Goal: Information Seeking & Learning: Understand process/instructions

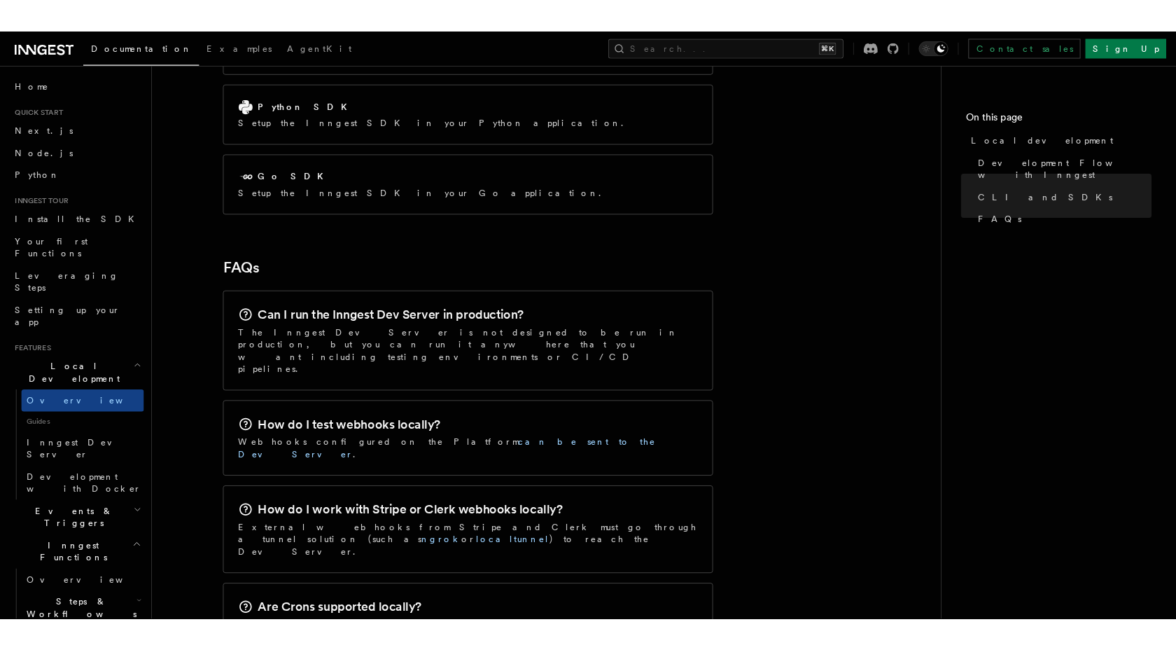
scroll to position [2143, 0]
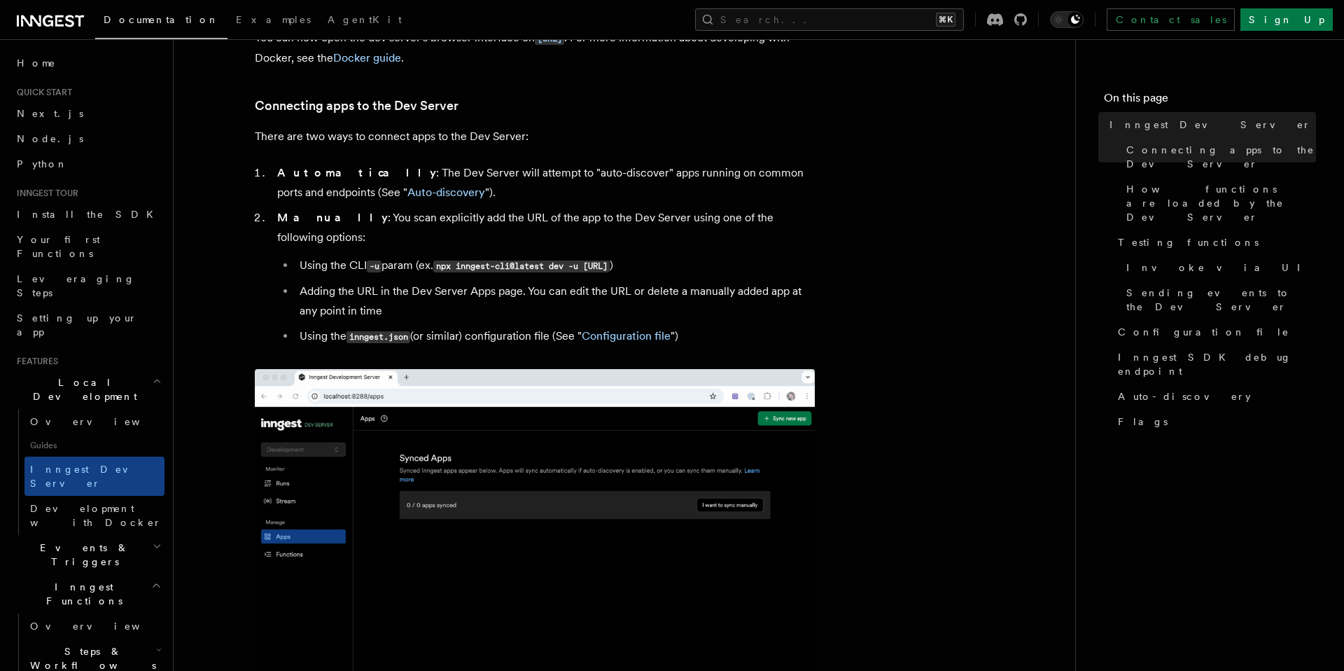
scroll to position [807, 0]
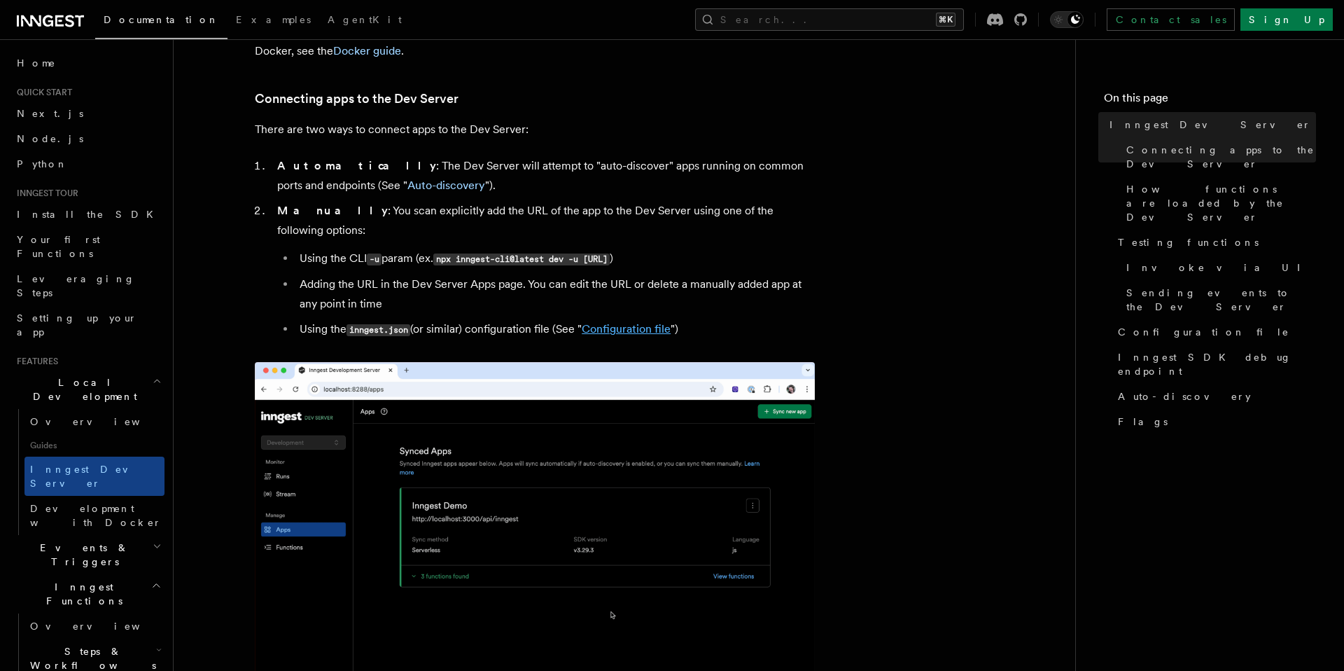
click at [601, 322] on link "Configuration file" at bounding box center [626, 328] width 89 height 13
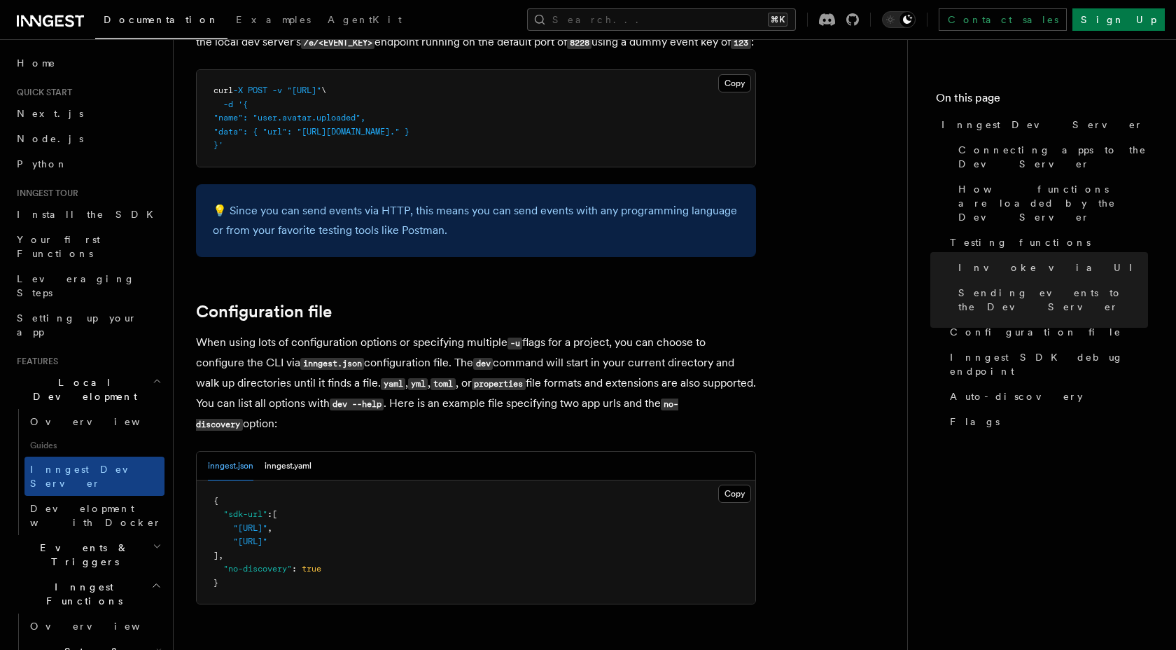
scroll to position [3441, 0]
click at [287, 454] on button "inngest.yaml" at bounding box center [288, 466] width 47 height 29
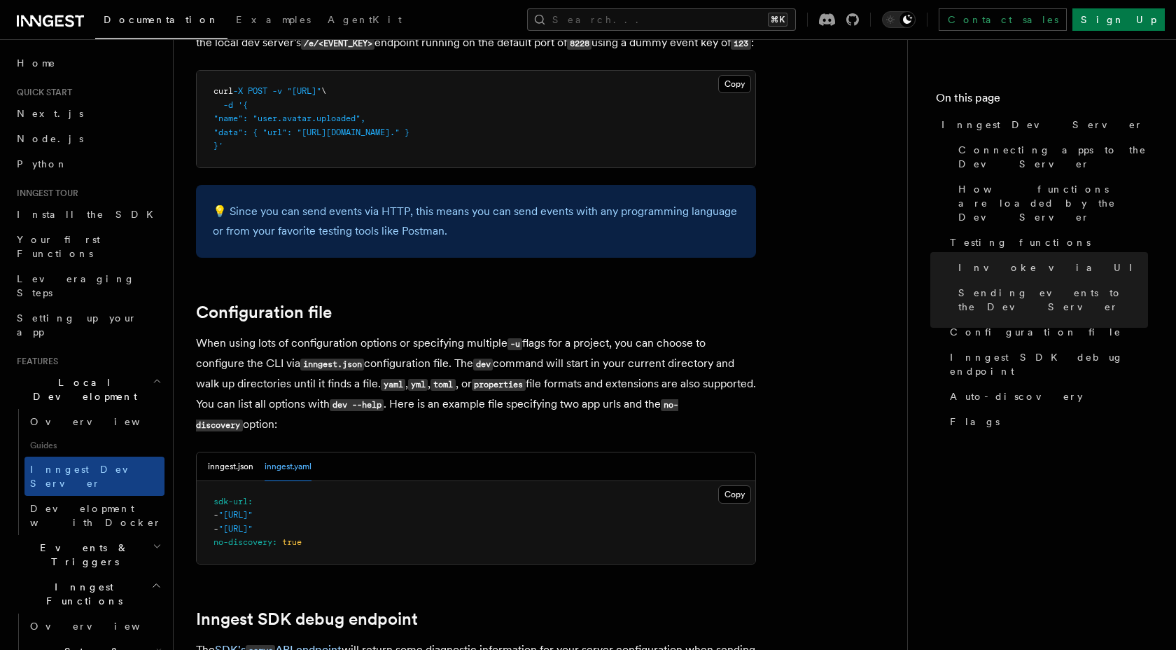
click at [228, 481] on pre "sdk-url : - "[URL]" - "[URL]" no-discovery : true" at bounding box center [476, 522] width 559 height 83
click at [225, 462] on button "inngest.json" at bounding box center [230, 466] width 45 height 29
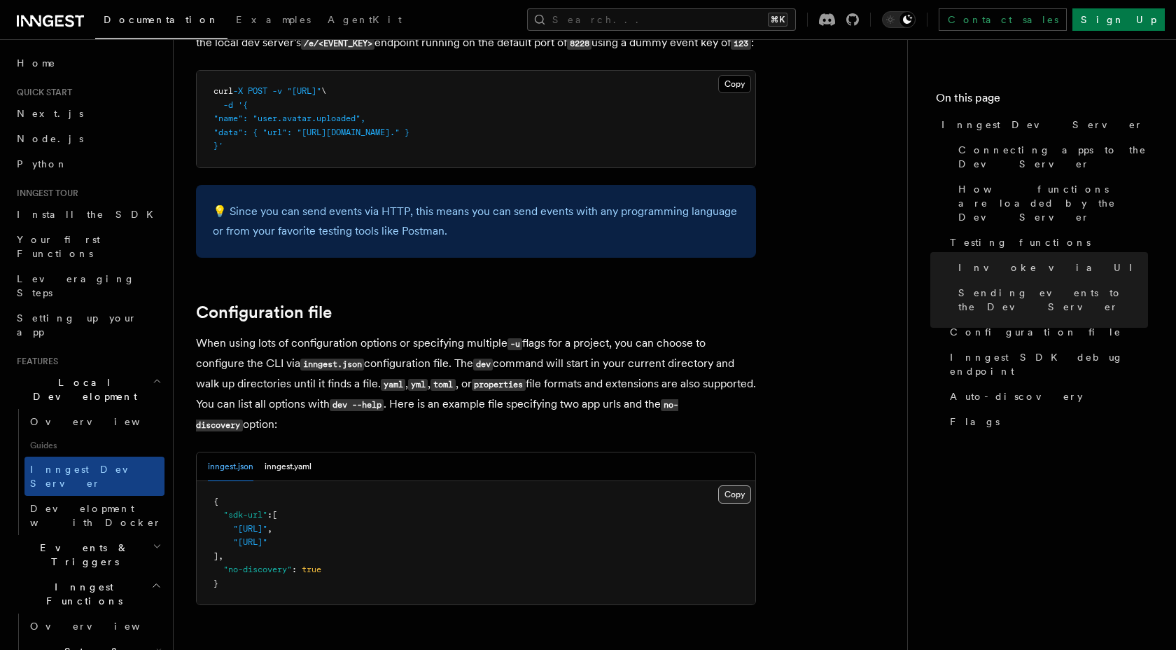
click at [744, 485] on button "Copy Copied" at bounding box center [734, 494] width 33 height 18
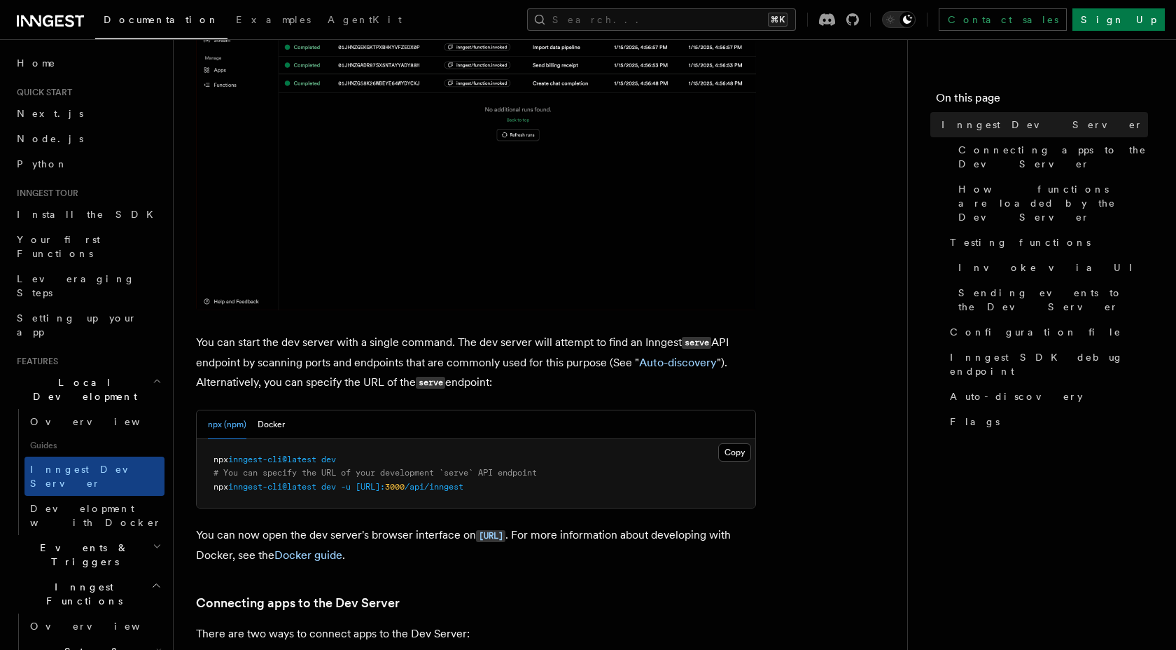
scroll to position [404, 0]
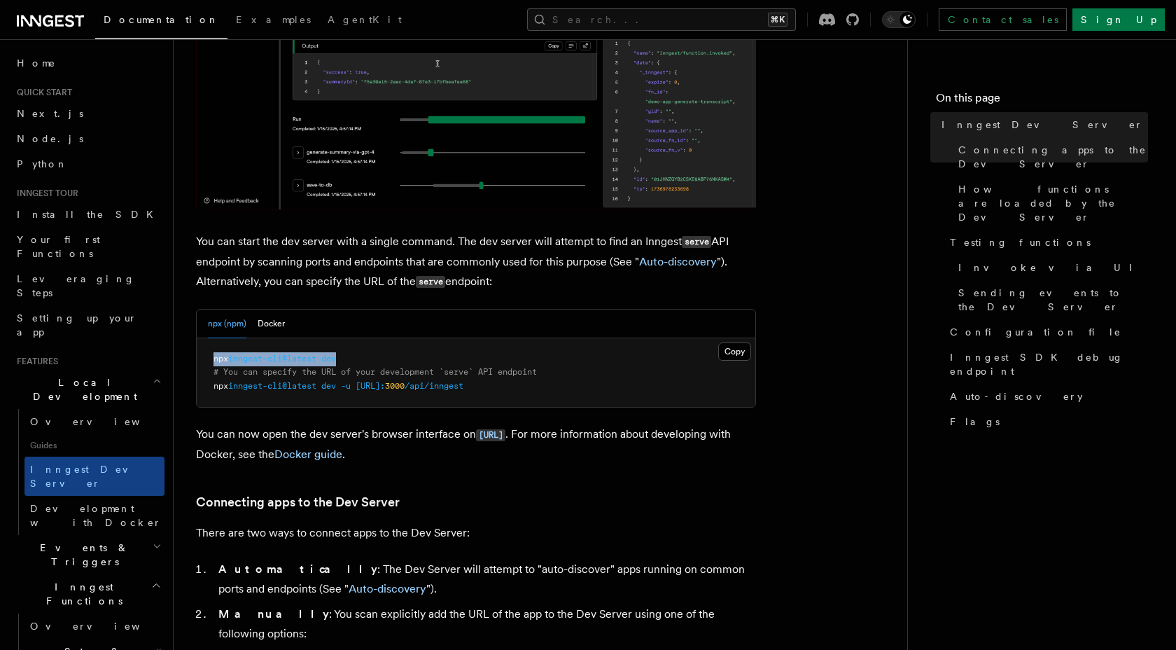
drag, startPoint x: 211, startPoint y: 353, endPoint x: 373, endPoint y: 354, distance: 161.7
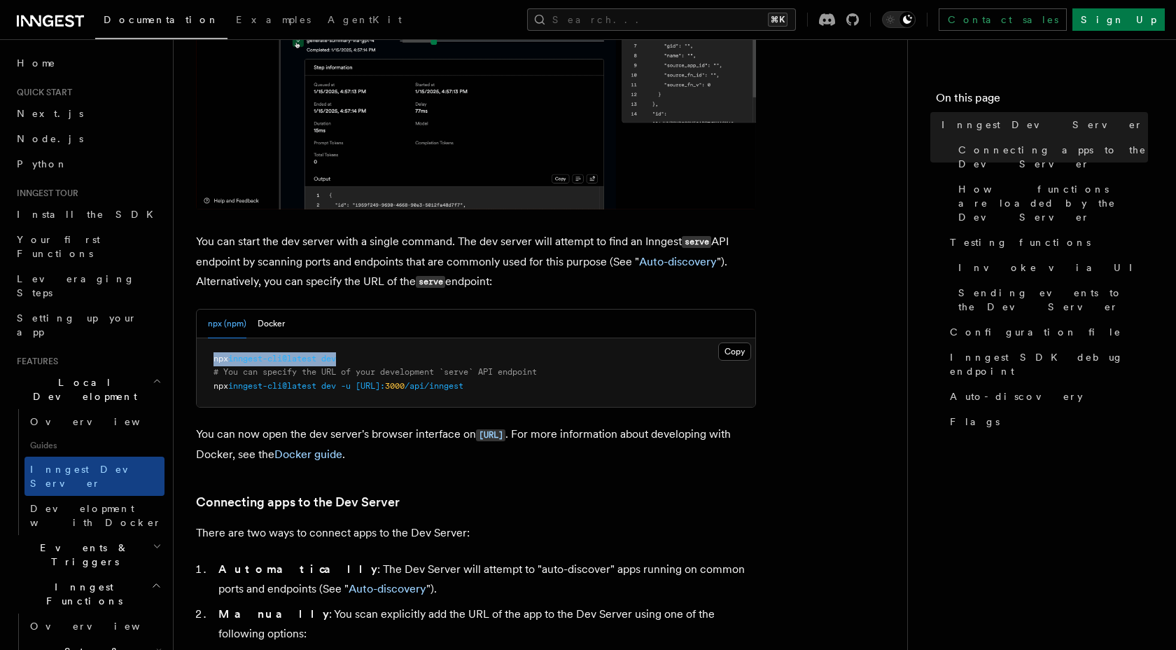
click at [376, 354] on pre "npx inngest-cli@latest dev # You can specify the URL of your development `serve…" at bounding box center [476, 372] width 559 height 69
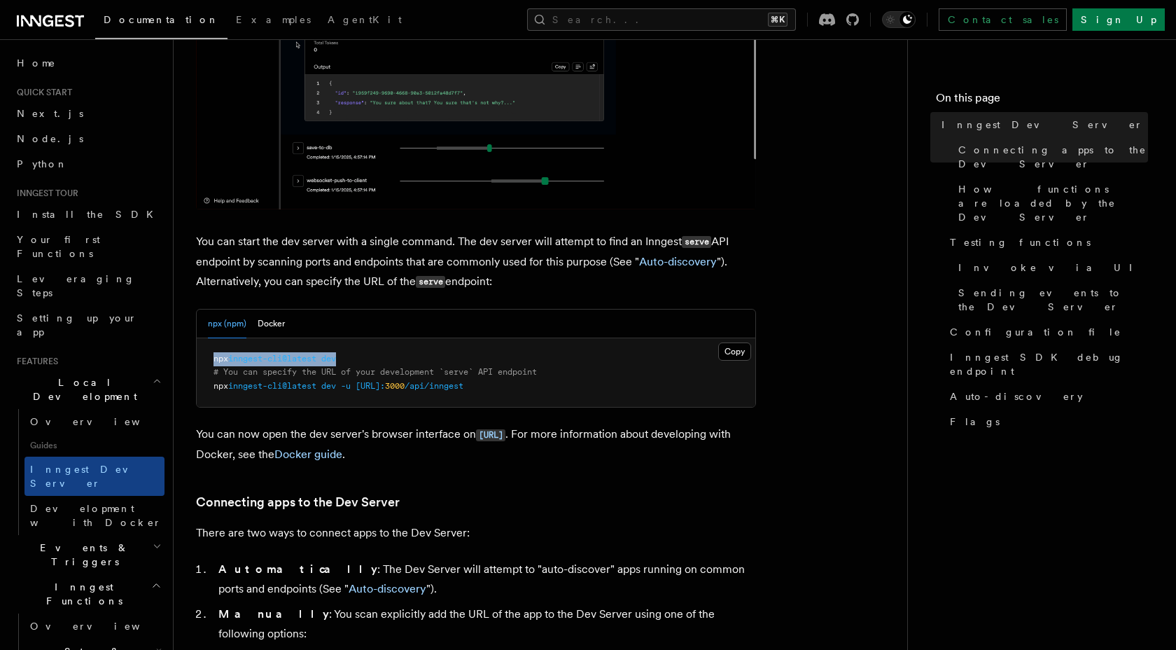
copy span "npx inngest-cli@latest dev"
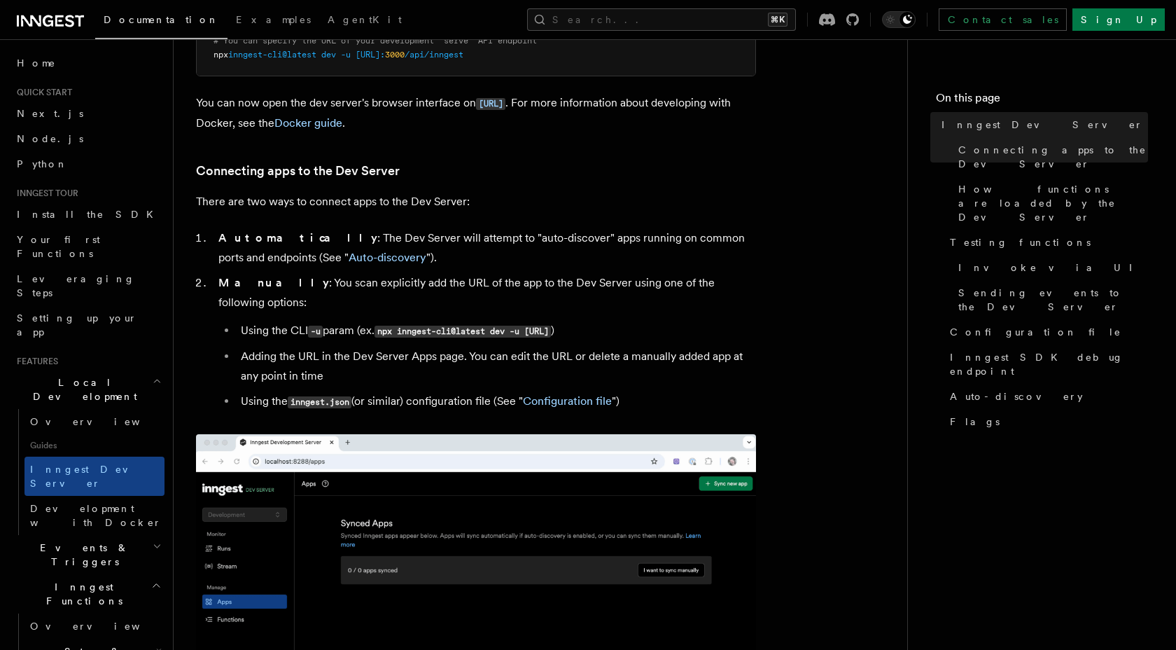
scroll to position [713, 0]
